Goal: Task Accomplishment & Management: Manage account settings

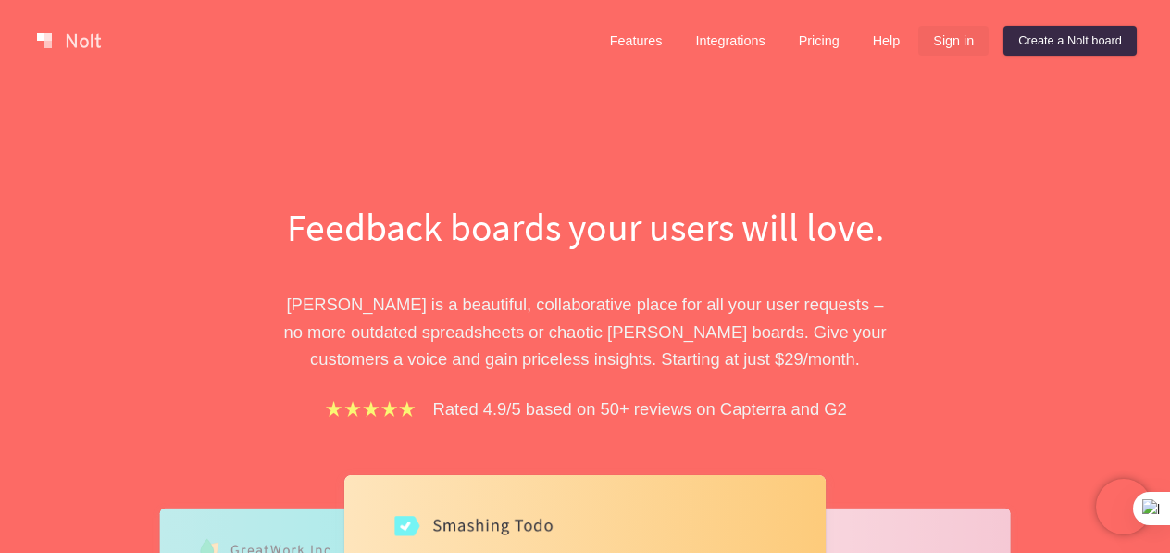
click at [936, 45] on link "Sign in" at bounding box center [954, 41] width 70 height 30
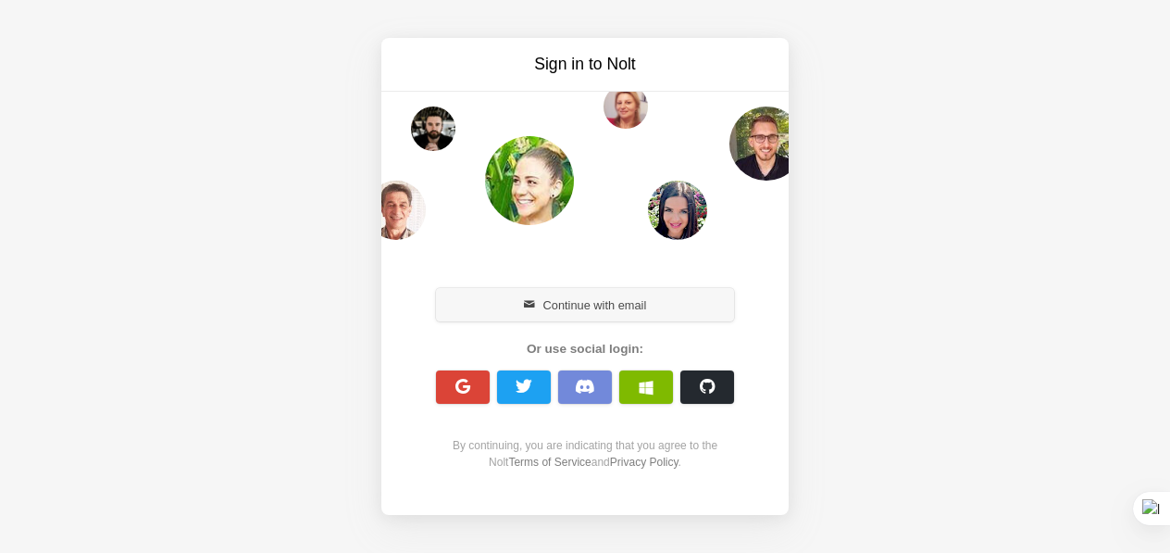
click at [543, 311] on button "Continue with email" at bounding box center [585, 304] width 298 height 33
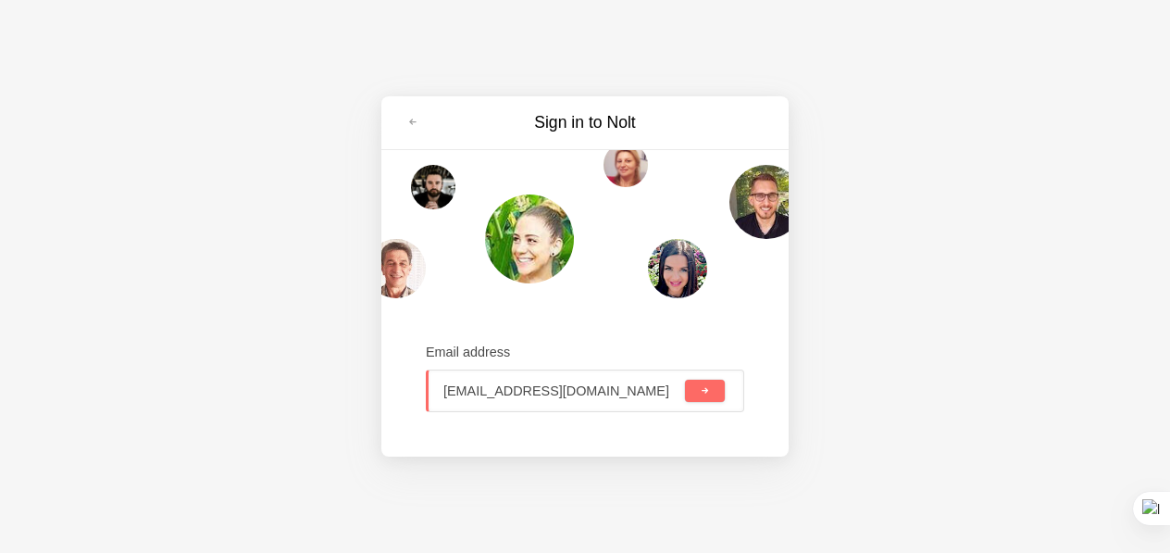
type input "[EMAIL_ADDRESS][DOMAIN_NAME]"
click at [702, 400] on button "submit" at bounding box center [705, 391] width 40 height 22
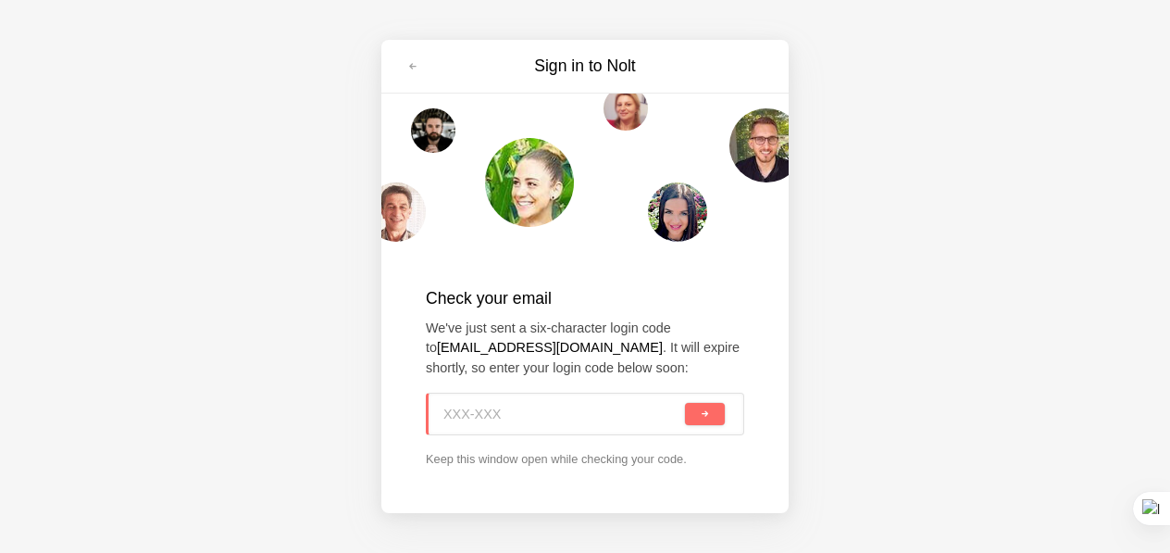
paste input "84K-FX3"
type input "84K-FX3"
click at [706, 418] on span "submit" at bounding box center [705, 414] width 10 height 10
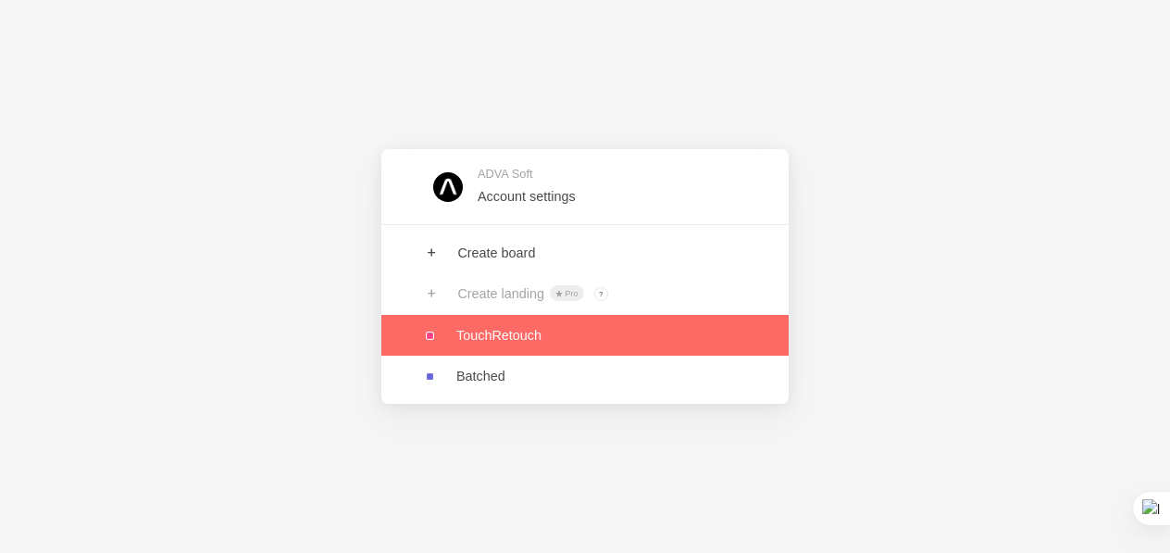
click at [523, 345] on link at bounding box center [584, 335] width 407 height 41
